Goal: Task Accomplishment & Management: Manage account settings

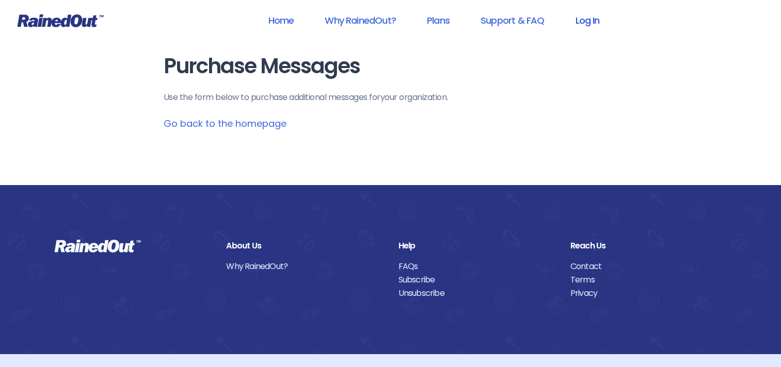
click at [592, 22] on link "Log In" at bounding box center [586, 20] width 51 height 23
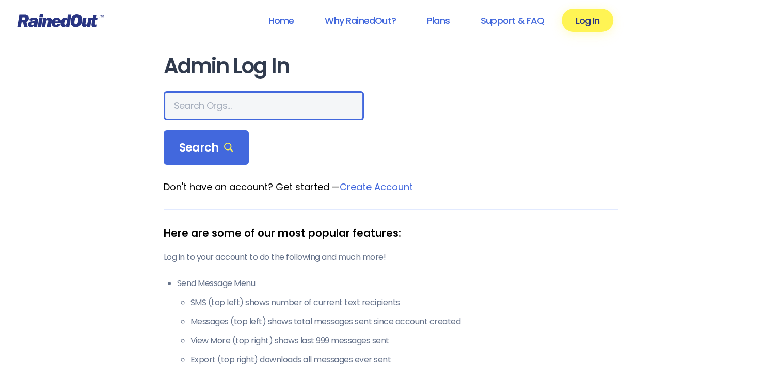
click at [228, 110] on input "text" at bounding box center [264, 105] width 200 height 29
type input "kiwanis"
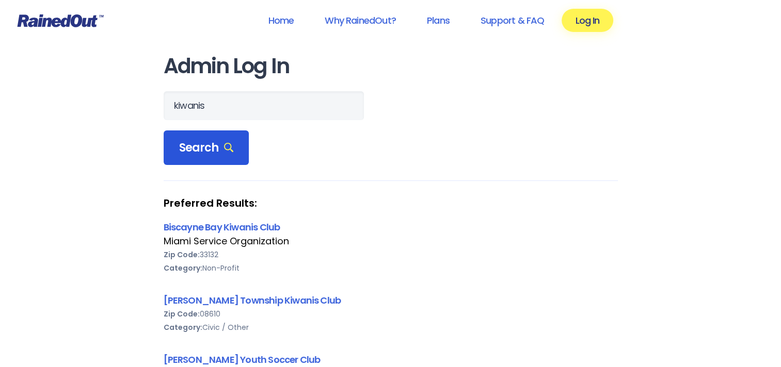
click at [180, 146] on span "Search" at bounding box center [206, 148] width 55 height 14
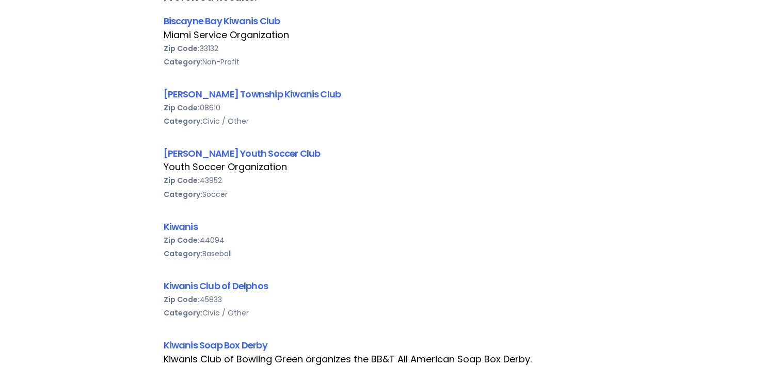
scroll to position [258, 0]
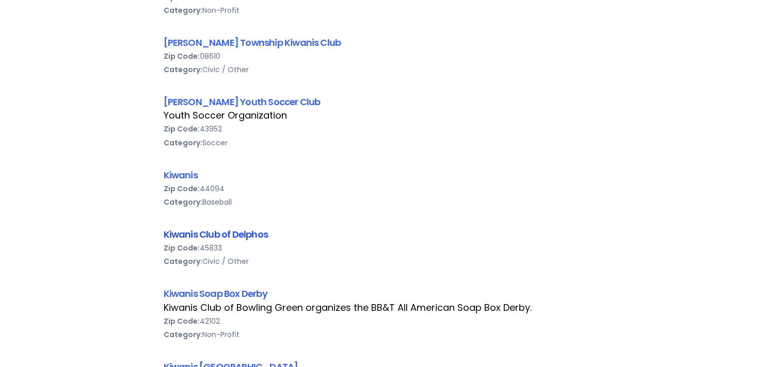
click at [203, 233] on link "Kiwanis Club of Delphos" at bounding box center [216, 234] width 104 height 13
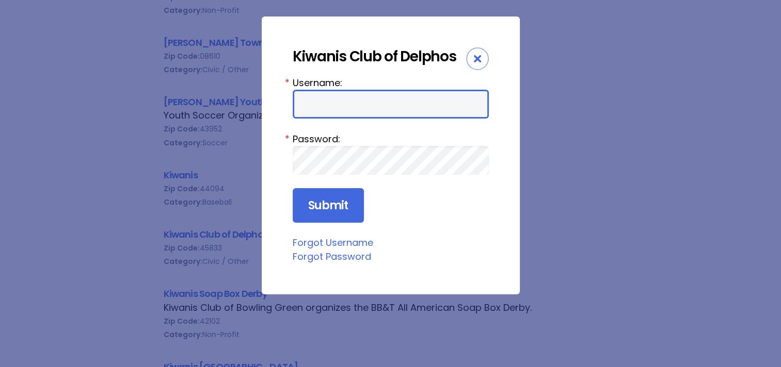
drag, startPoint x: 350, startPoint y: 102, endPoint x: 353, endPoint y: 97, distance: 6.3
click at [352, 100] on input "Username:" at bounding box center [391, 104] width 196 height 29
type input "delphoskiwanis"
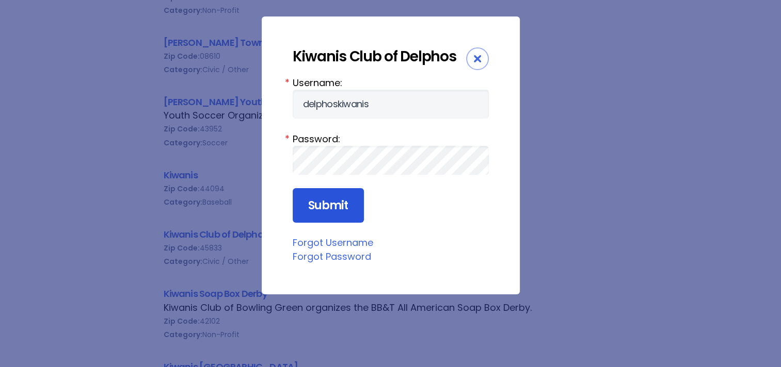
click at [313, 205] on input "Submit" at bounding box center [328, 205] width 71 height 35
click at [330, 255] on link "Forgot Password" at bounding box center [332, 256] width 78 height 13
